Goal: Check status: Check status

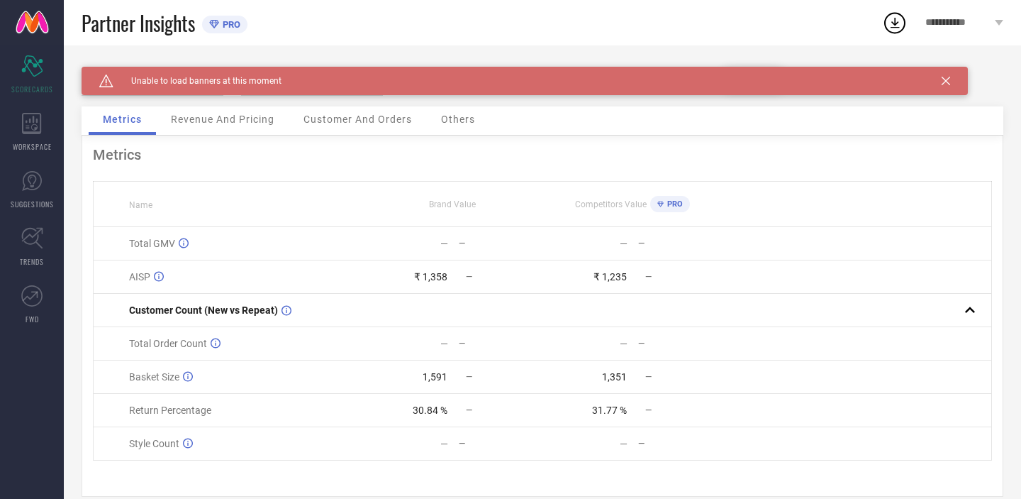
click at [945, 82] on icon at bounding box center [946, 81] width 9 height 9
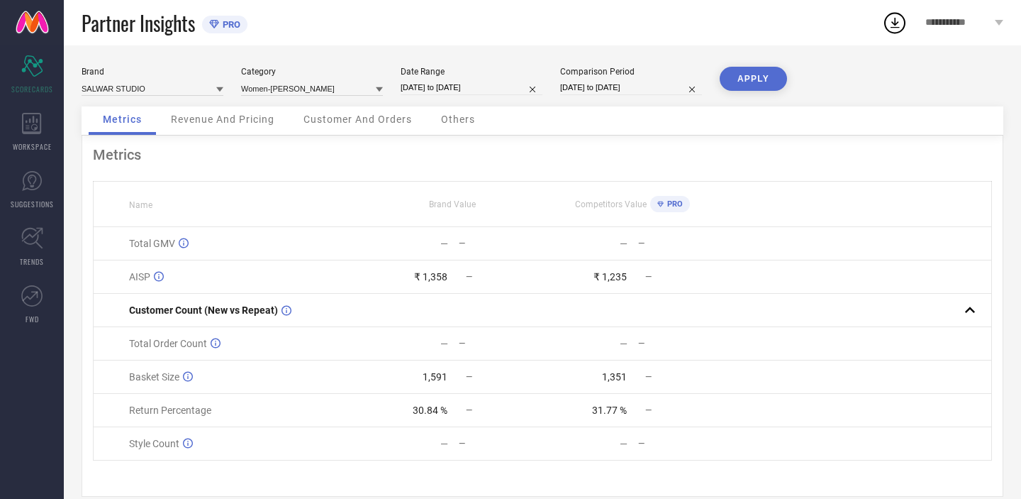
click at [762, 83] on button "APPLY" at bounding box center [753, 79] width 67 height 24
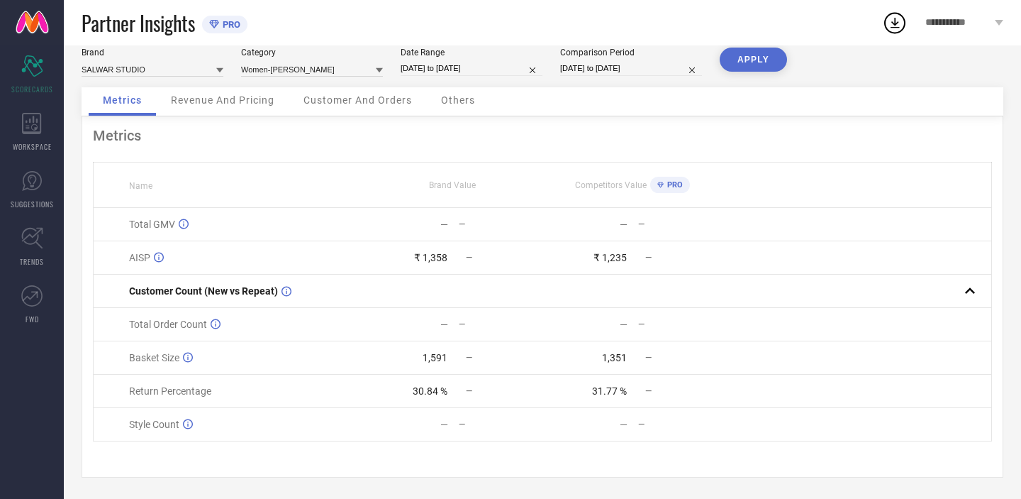
click at [238, 103] on span "Revenue And Pricing" at bounding box center [223, 99] width 104 height 11
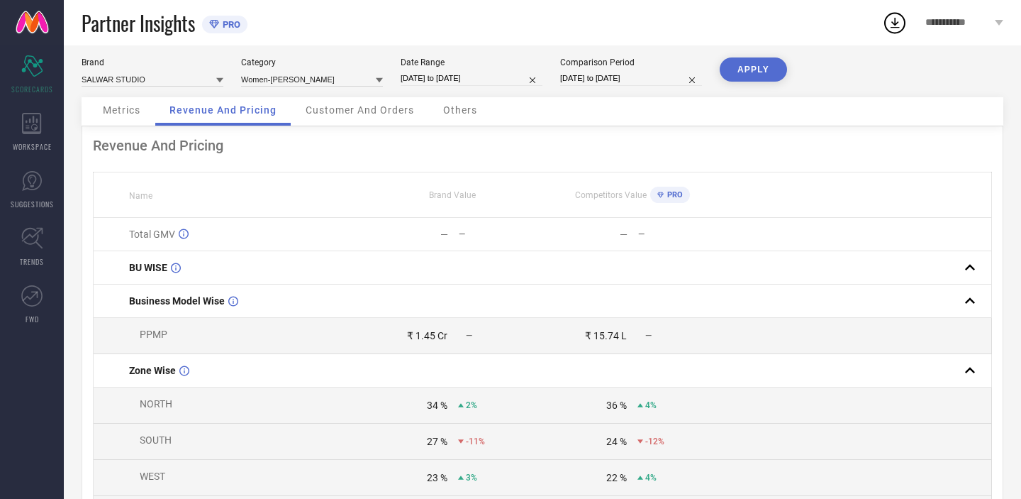
scroll to position [0, 0]
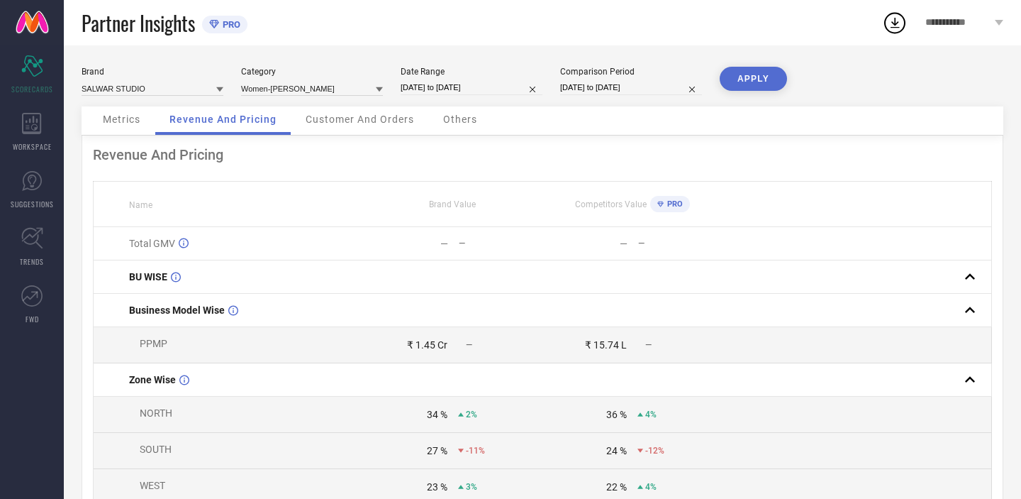
click at [358, 113] on div "Customer And Orders" at bounding box center [359, 120] width 137 height 28
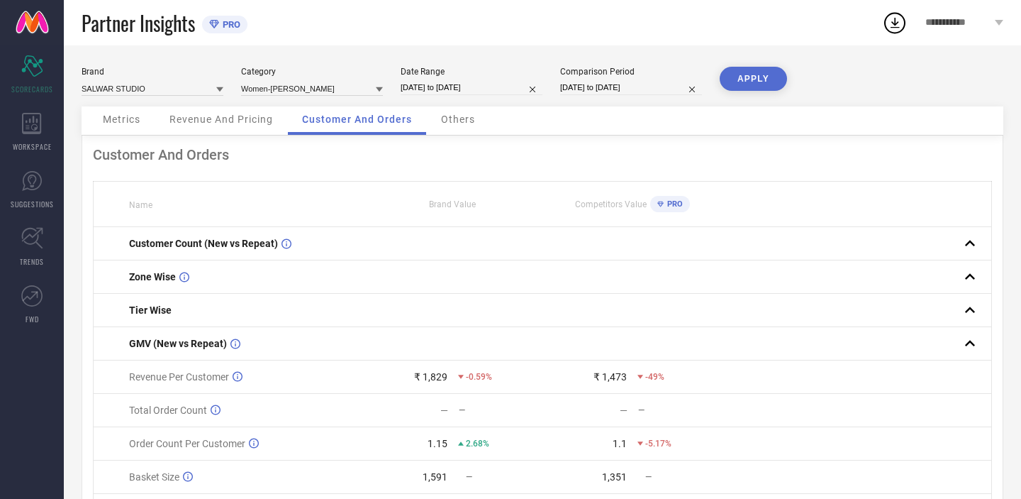
click at [450, 116] on span "Others" at bounding box center [458, 118] width 34 height 11
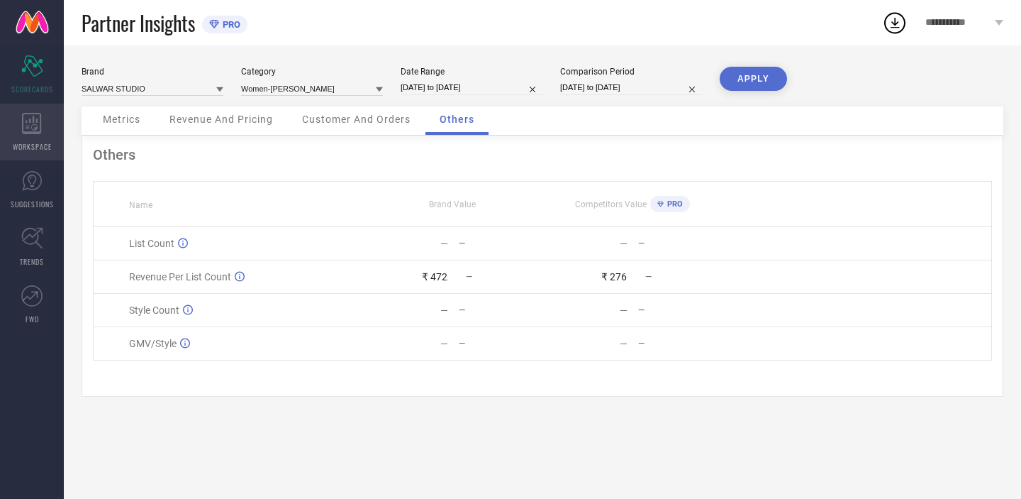
click at [23, 140] on div "WORKSPACE" at bounding box center [32, 132] width 64 height 57
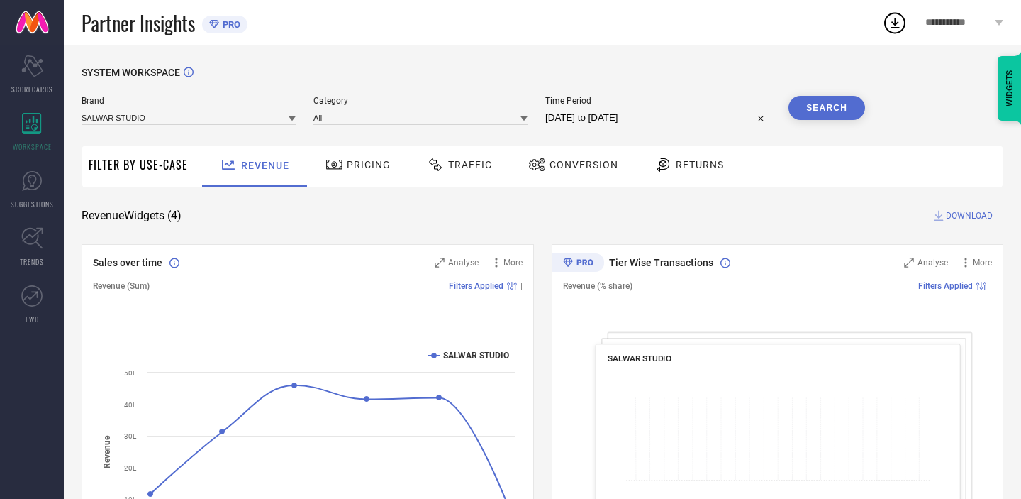
click at [138, 155] on div "Filter By Use-Case" at bounding box center [138, 166] width 99 height 42
click at [140, 165] on span "Filter By Use-Case" at bounding box center [138, 164] width 99 height 17
click at [355, 170] on span "Pricing" at bounding box center [369, 164] width 44 height 11
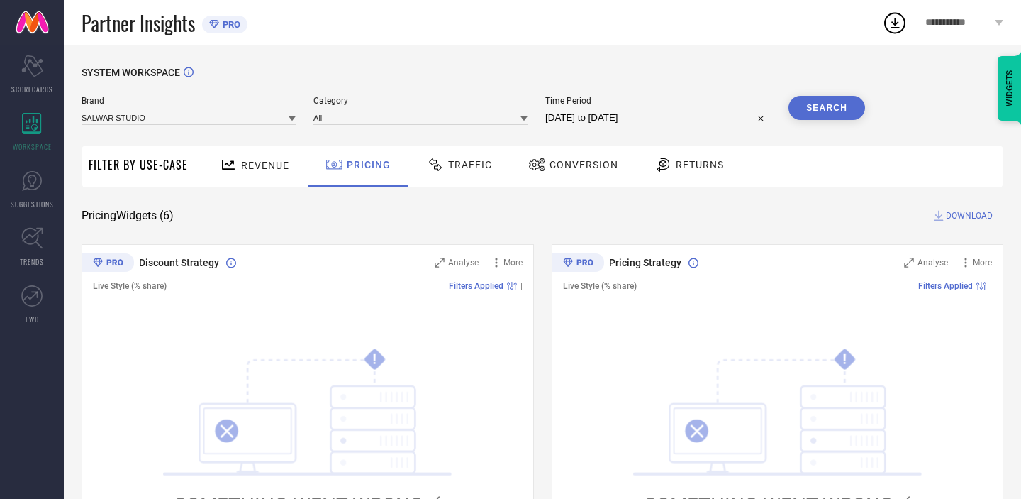
click at [457, 170] on span "Traffic" at bounding box center [470, 164] width 44 height 11
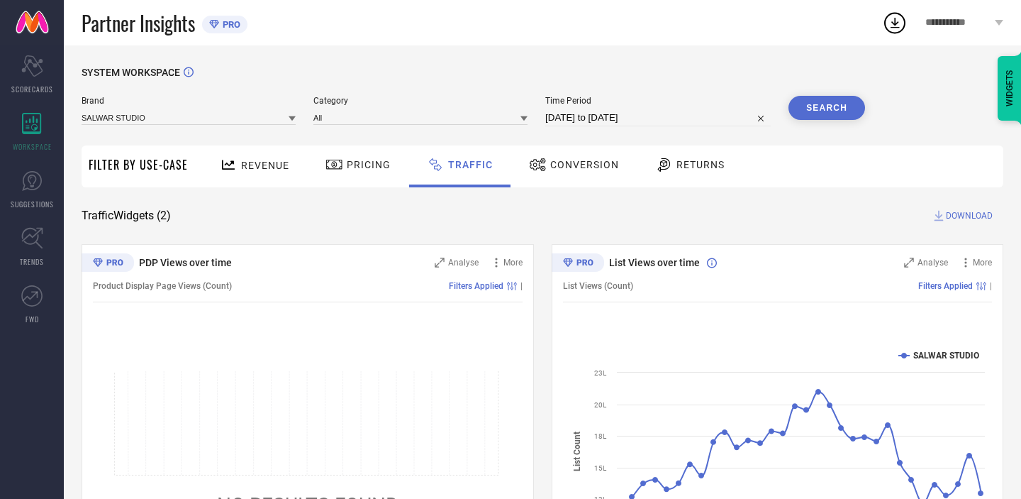
click at [574, 164] on span "Conversion" at bounding box center [584, 164] width 69 height 11
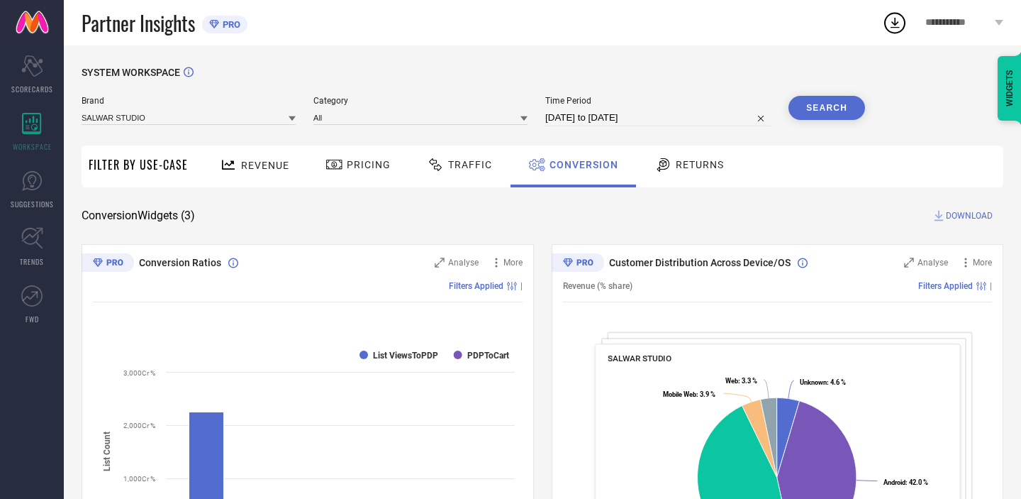
click at [679, 161] on span "Returns" at bounding box center [700, 164] width 48 height 11
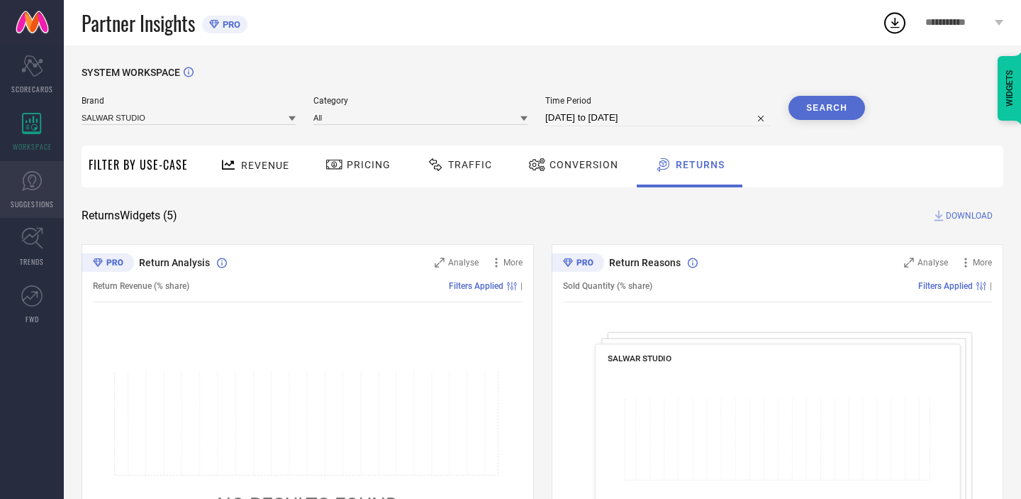
click at [30, 194] on link "SUGGESTIONS" at bounding box center [32, 189] width 64 height 57
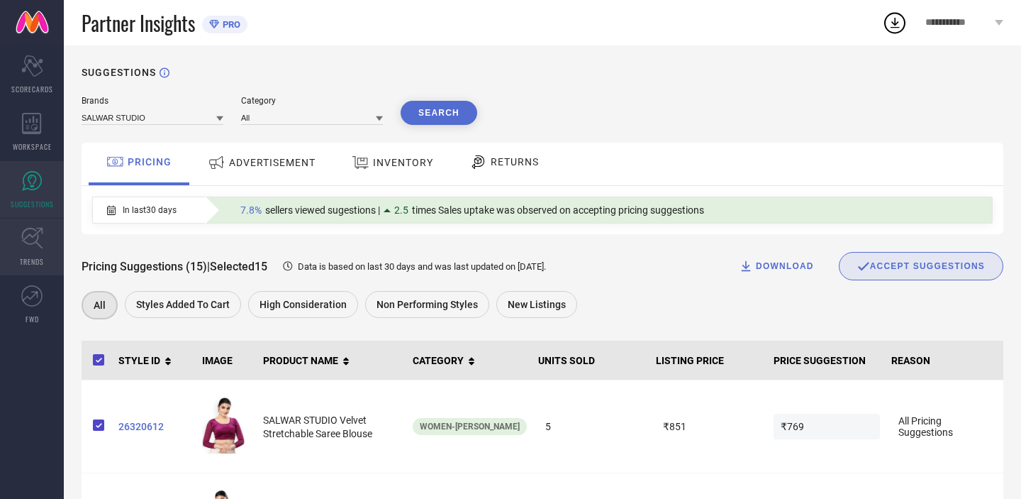
click at [30, 244] on icon at bounding box center [31, 238] width 21 height 21
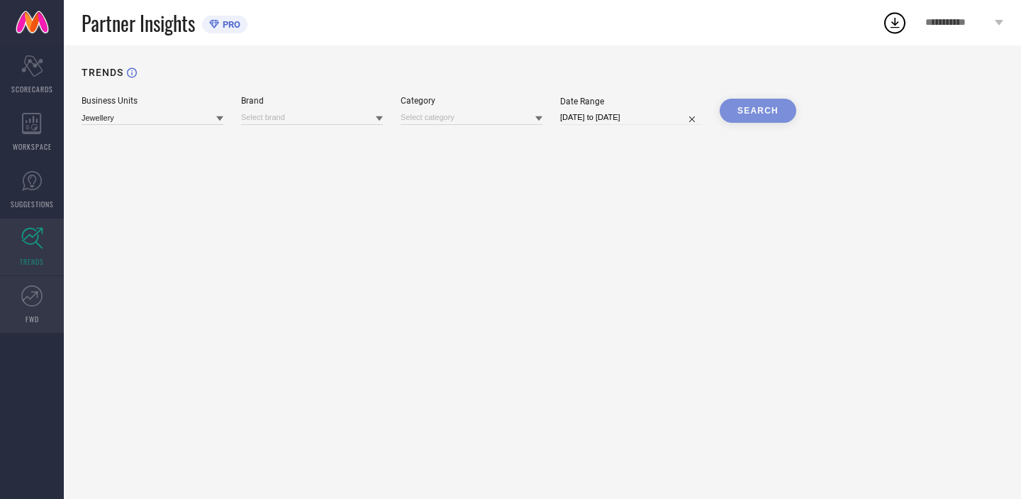
click at [45, 322] on link "FWD" at bounding box center [32, 304] width 64 height 57
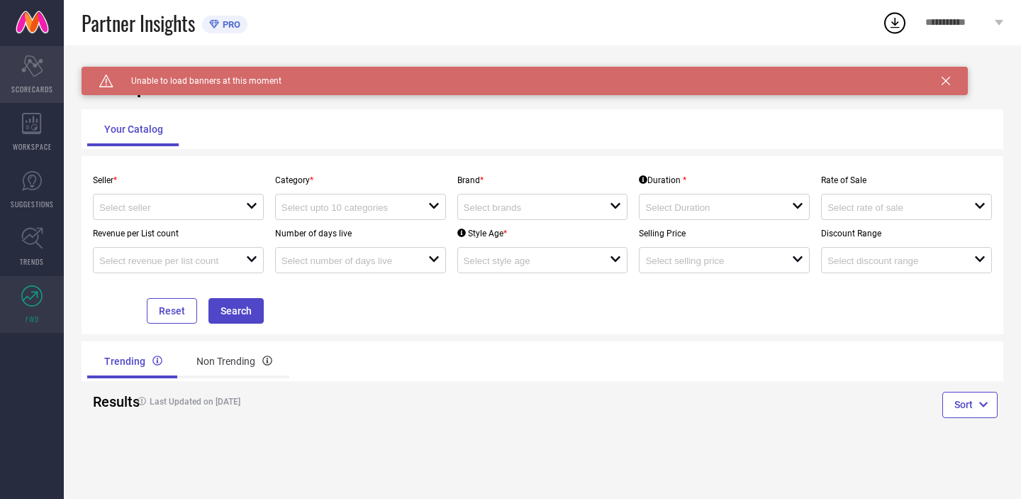
click at [33, 84] on span "SCORECARDS" at bounding box center [32, 89] width 42 height 11
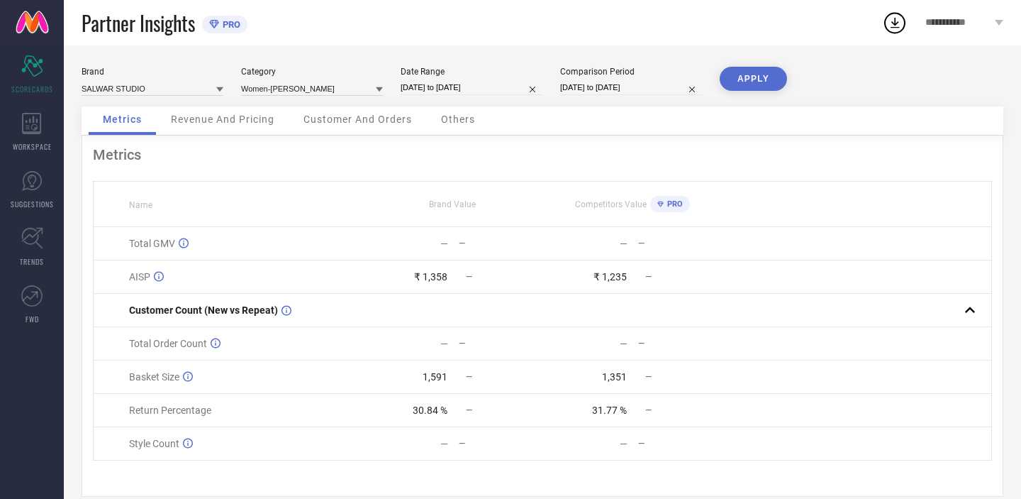
scroll to position [22, 0]
